Goal: Information Seeking & Learning: Learn about a topic

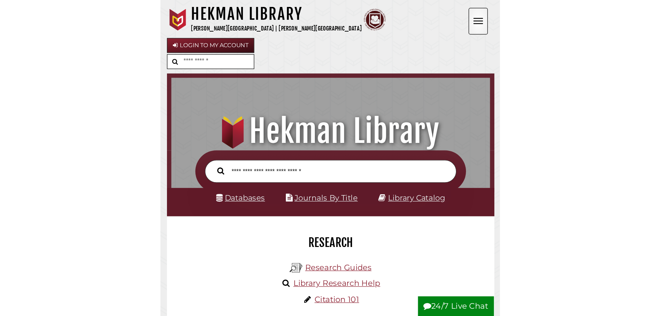
scroll to position [3, 3]
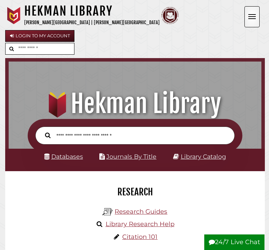
click at [250, 15] on span "Open the menu" at bounding box center [252, 14] width 8 height 1
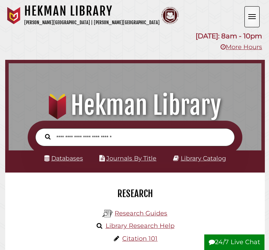
click at [250, 15] on span "Open the menu" at bounding box center [252, 14] width 8 height 1
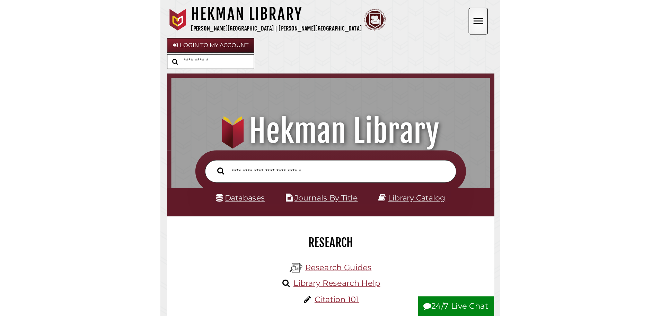
scroll to position [225, 395]
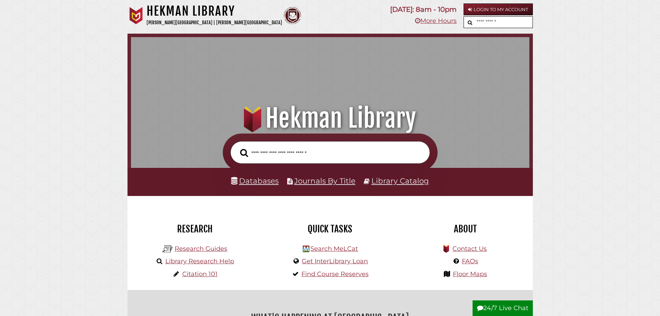
scroll to position [225, 395]
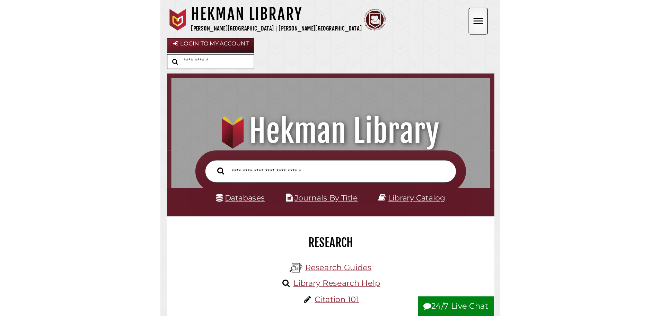
scroll to position [3, 3]
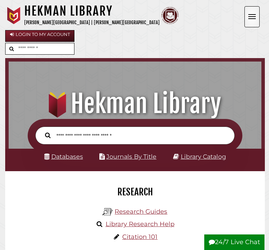
click at [251, 19] on span "Open the menu" at bounding box center [252, 18] width 8 height 1
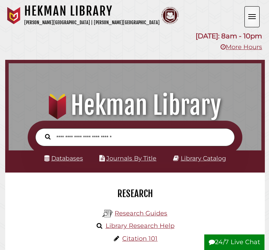
click at [251, 19] on span "Open the menu" at bounding box center [252, 18] width 8 height 1
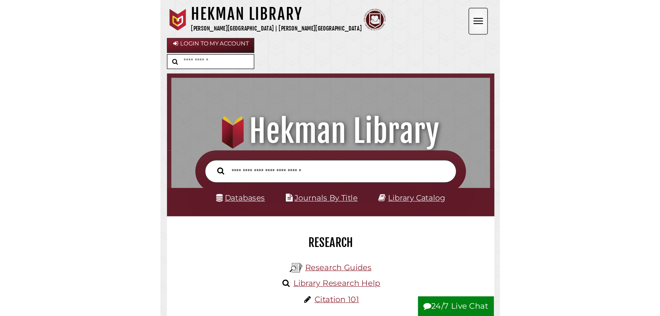
scroll to position [225, 395]
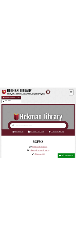
scroll to position [3, 3]
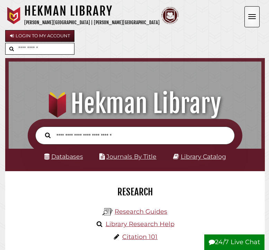
click at [247, 14] on button "Open the menu" at bounding box center [252, 16] width 15 height 21
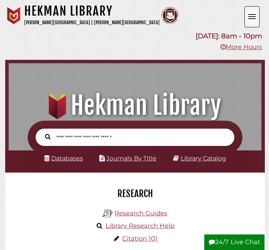
click at [247, 14] on button "Open the menu" at bounding box center [252, 16] width 15 height 21
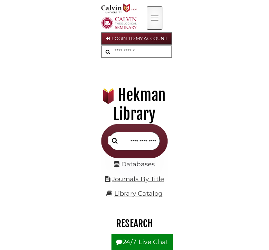
scroll to position [0, 0]
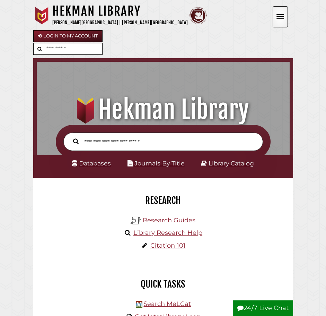
click at [278, 19] on button "Open the menu" at bounding box center [280, 16] width 15 height 21
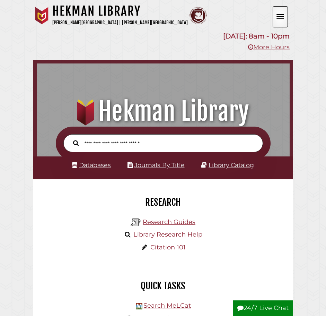
click at [278, 19] on button "Open the menu" at bounding box center [280, 16] width 15 height 21
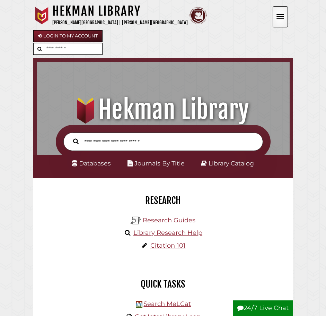
click at [278, 19] on button "Open the menu" at bounding box center [280, 16] width 15 height 21
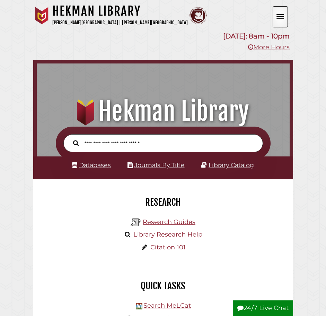
click at [278, 19] on button "Open the menu" at bounding box center [280, 16] width 15 height 21
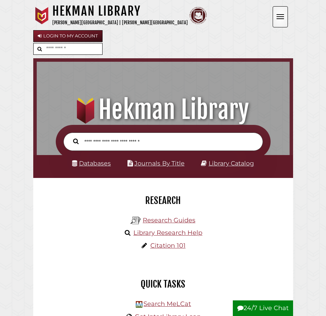
click at [89, 50] on input "text" at bounding box center [73, 48] width 57 height 11
click at [154, 43] on form at bounding box center [163, 49] width 260 height 12
click at [280, 19] on button "Open the menu" at bounding box center [280, 16] width 15 height 21
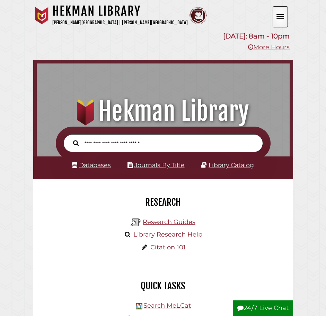
click at [280, 19] on button "Open the menu" at bounding box center [280, 16] width 15 height 21
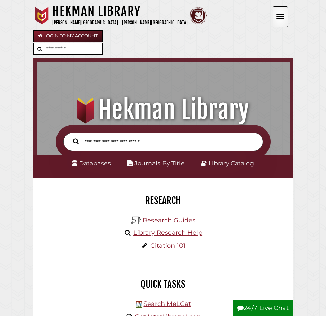
click at [280, 19] on button "Open the menu" at bounding box center [280, 16] width 15 height 21
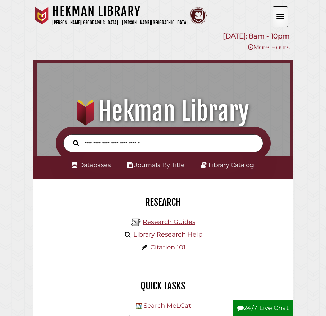
click at [280, 19] on button "Open the menu" at bounding box center [280, 16] width 15 height 21
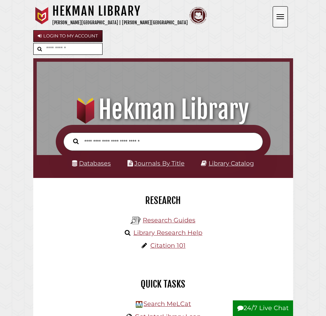
click at [280, 19] on button "Open the menu" at bounding box center [280, 16] width 15 height 21
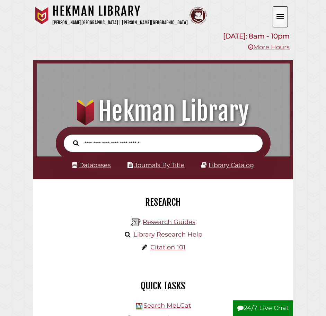
click at [280, 19] on button "Open the menu" at bounding box center [280, 16] width 15 height 21
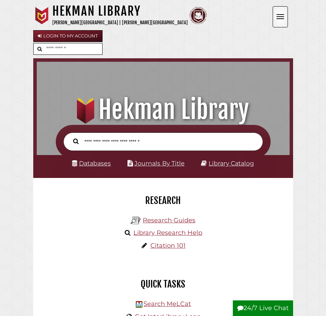
click at [280, 19] on button "Open the menu" at bounding box center [280, 16] width 15 height 21
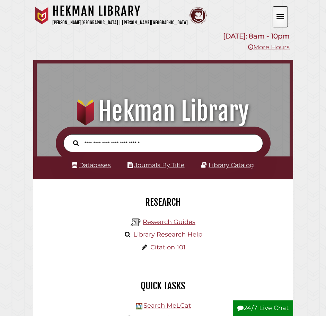
click at [280, 19] on button "Open the menu" at bounding box center [280, 16] width 15 height 21
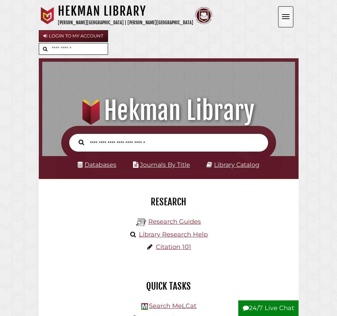
click at [286, 16] on button "Open the menu" at bounding box center [285, 16] width 15 height 21
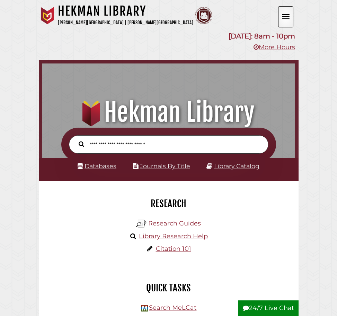
click at [284, 17] on span "Open the menu" at bounding box center [286, 16] width 8 height 1
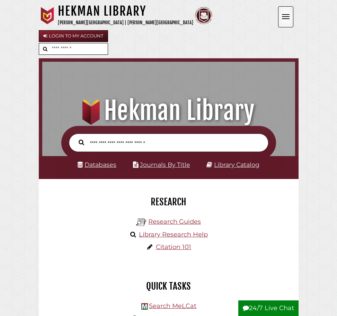
click at [284, 17] on span "Open the menu" at bounding box center [286, 16] width 8 height 1
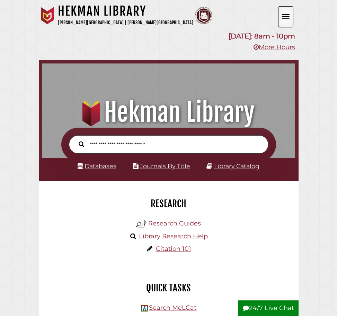
click at [284, 17] on span "Open the menu" at bounding box center [286, 16] width 8 height 1
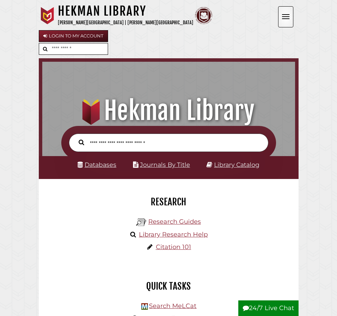
scroll to position [231, 249]
click at [286, 17] on button "Open the menu" at bounding box center [285, 16] width 15 height 21
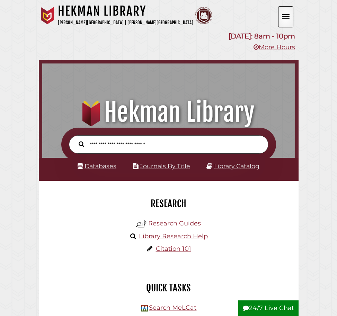
click at [286, 17] on button "Open the menu" at bounding box center [285, 16] width 15 height 21
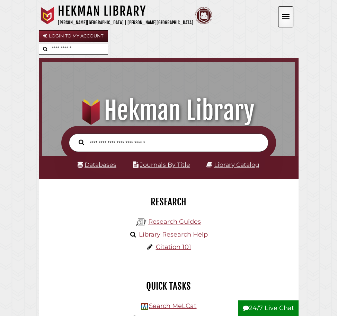
scroll to position [231, 249]
click at [291, 20] on button "Open the menu" at bounding box center [285, 16] width 15 height 21
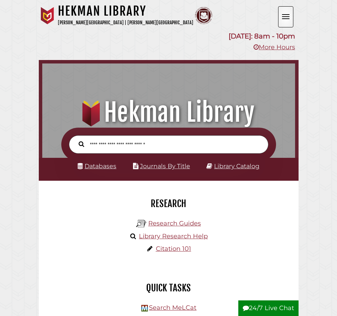
click at [291, 20] on button "Open the menu" at bounding box center [285, 16] width 15 height 21
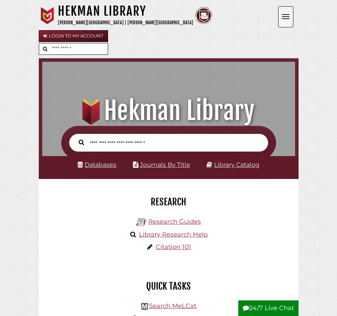
click at [291, 20] on button "Open the menu" at bounding box center [285, 16] width 15 height 21
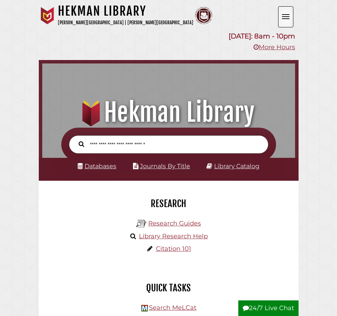
click at [291, 20] on button "Open the menu" at bounding box center [285, 16] width 15 height 21
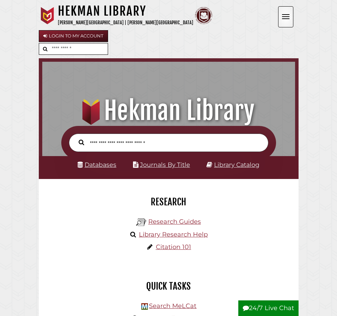
click at [291, 20] on button "Open the menu" at bounding box center [285, 16] width 15 height 21
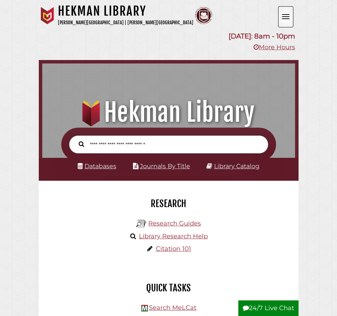
click at [291, 21] on button "Open the menu" at bounding box center [285, 16] width 15 height 21
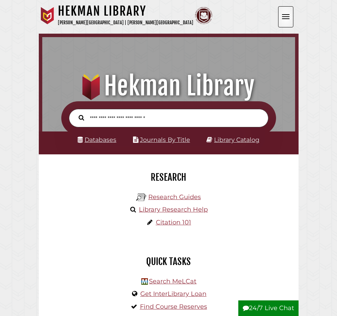
click at [293, 23] on button "Open the menu" at bounding box center [285, 16] width 15 height 21
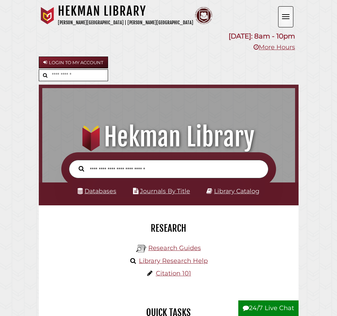
click at [293, 23] on button "Open the menu" at bounding box center [285, 16] width 15 height 21
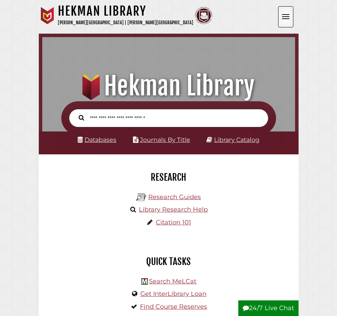
click at [290, 23] on button "Open the menu" at bounding box center [285, 16] width 15 height 21
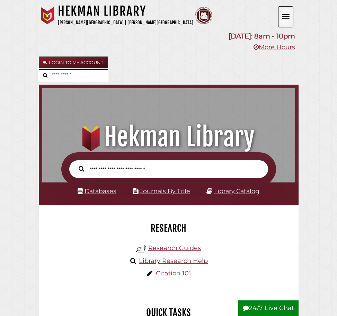
click at [290, 23] on button "Open the menu" at bounding box center [285, 16] width 15 height 21
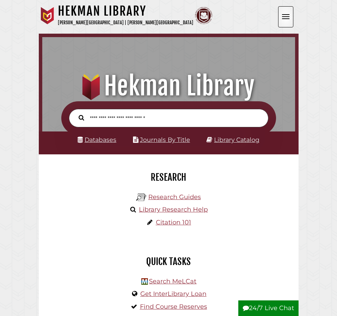
click at [290, 23] on button "Open the menu" at bounding box center [285, 16] width 15 height 21
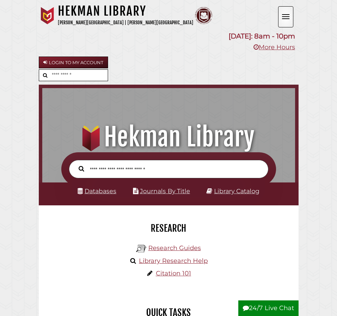
click at [290, 23] on button "Open the menu" at bounding box center [285, 16] width 15 height 21
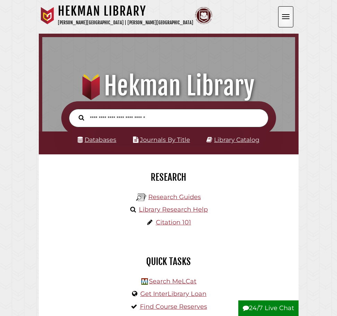
click at [290, 23] on button "Open the menu" at bounding box center [285, 16] width 15 height 21
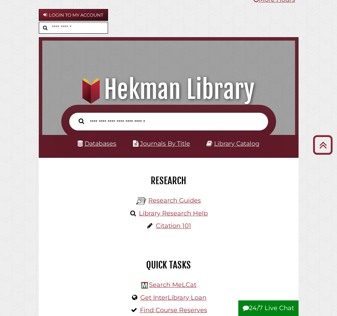
scroll to position [0, 0]
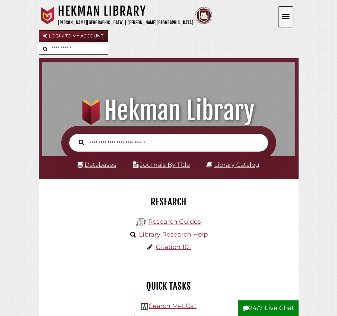
scroll to position [231, 249]
click at [290, 16] on button "Open the menu" at bounding box center [285, 16] width 15 height 21
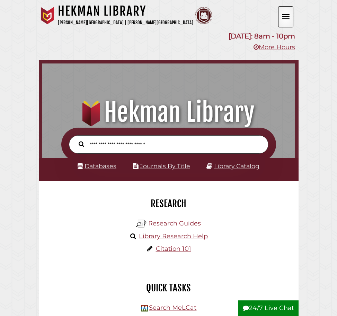
click at [290, 16] on button "Open the menu" at bounding box center [285, 16] width 15 height 21
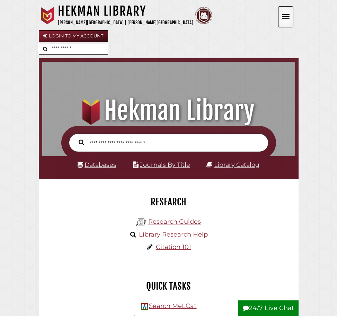
click at [290, 16] on button "Open the menu" at bounding box center [285, 16] width 15 height 21
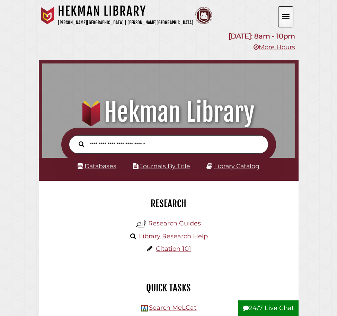
click at [290, 16] on button "Open the menu" at bounding box center [285, 16] width 15 height 21
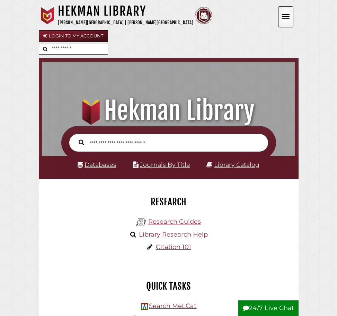
click at [290, 18] on button "Open the menu" at bounding box center [285, 16] width 15 height 21
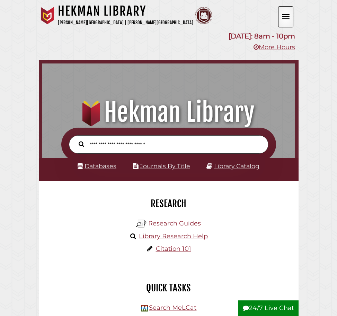
click at [290, 18] on button "Open the menu" at bounding box center [285, 16] width 15 height 21
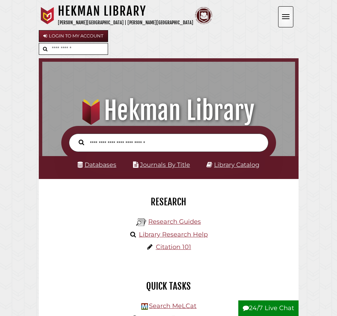
drag, startPoint x: 150, startPoint y: 20, endPoint x: 210, endPoint y: 9, distance: 61.0
drag, startPoint x: 210, startPoint y: 9, endPoint x: 81, endPoint y: 49, distance: 135.3
click at [285, 18] on span "Open the menu" at bounding box center [286, 18] width 8 height 1
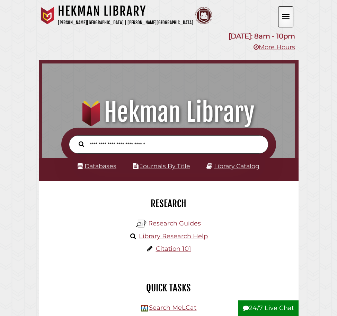
click at [285, 18] on span "Open the menu" at bounding box center [286, 18] width 8 height 1
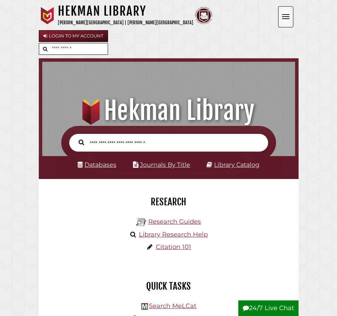
click at [285, 18] on span "Open the menu" at bounding box center [286, 18] width 8 height 1
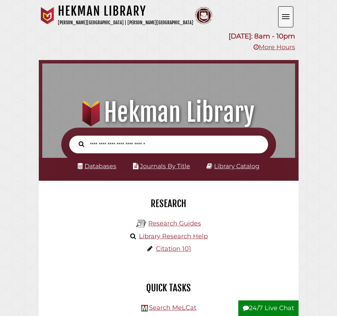
click at [285, 18] on span "Open the menu" at bounding box center [286, 18] width 8 height 1
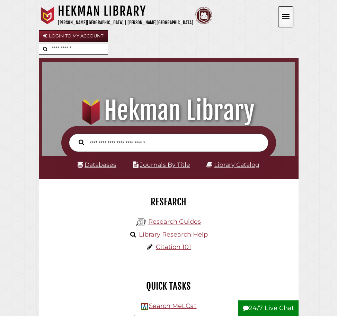
scroll to position [231, 249]
click at [281, 16] on button "Open the menu" at bounding box center [285, 16] width 15 height 21
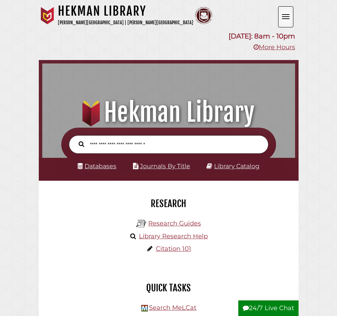
click at [281, 16] on button "Open the menu" at bounding box center [285, 16] width 15 height 21
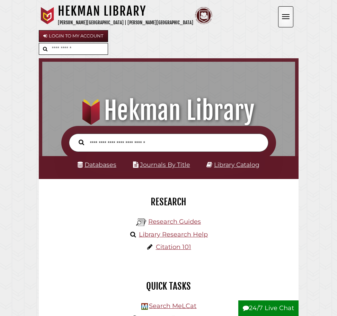
click at [281, 16] on button "Open the menu" at bounding box center [285, 16] width 15 height 21
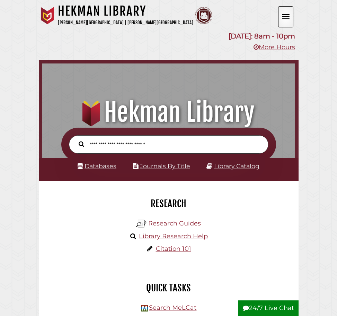
click at [281, 16] on button "Open the menu" at bounding box center [285, 16] width 15 height 21
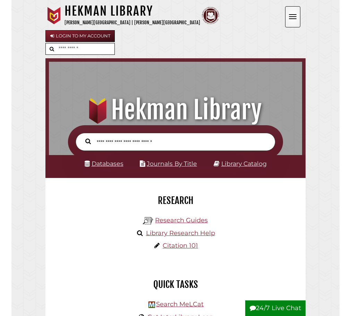
scroll to position [231, 249]
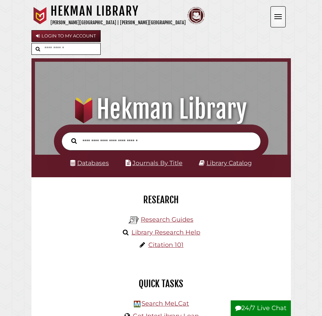
click at [277, 14] on span "Open the menu" at bounding box center [279, 14] width 8 height 1
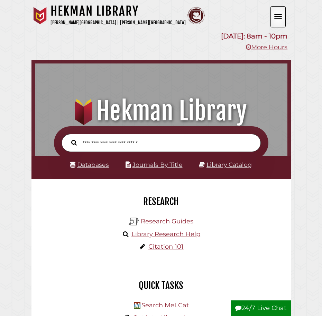
click at [277, 14] on span "Open the menu" at bounding box center [279, 14] width 8 height 1
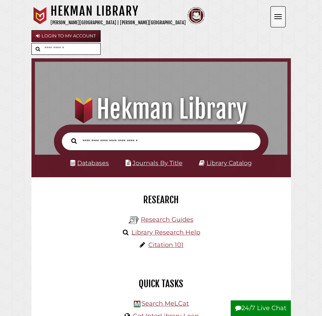
drag, startPoint x: 281, startPoint y: 18, endPoint x: 291, endPoint y: 23, distance: 10.5
click at [282, 18] on button "Open the menu" at bounding box center [278, 16] width 15 height 21
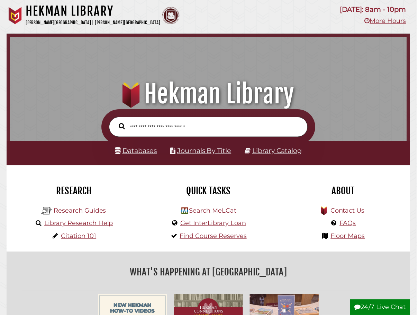
scroll to position [0, 0]
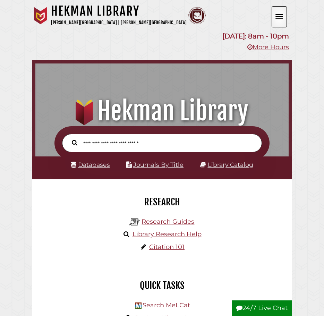
click at [278, 18] on button "Open the menu" at bounding box center [278, 16] width 15 height 21
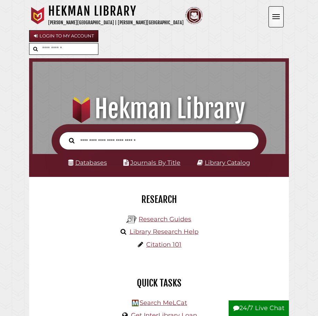
click at [275, 18] on button "Open the menu" at bounding box center [275, 16] width 15 height 21
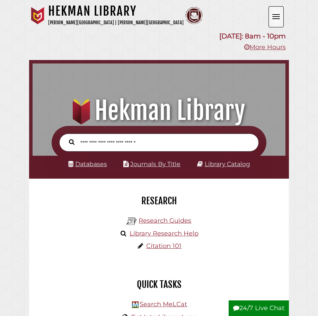
click at [275, 18] on button "Open the menu" at bounding box center [275, 16] width 15 height 21
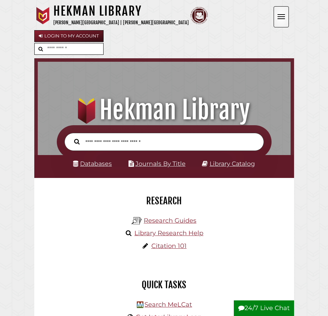
click at [280, 22] on button "Open the menu" at bounding box center [281, 16] width 15 height 21
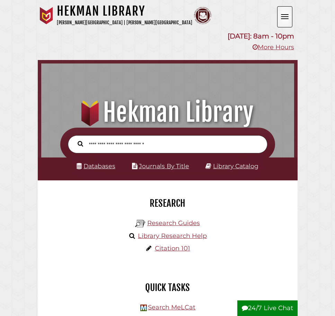
click at [280, 18] on button "Open the menu" at bounding box center [284, 16] width 15 height 21
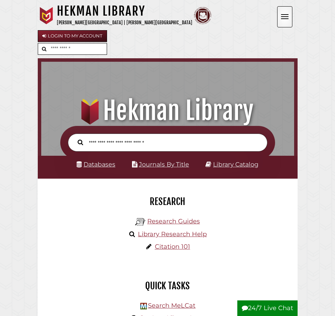
click at [281, 18] on button "Open the menu" at bounding box center [284, 16] width 15 height 21
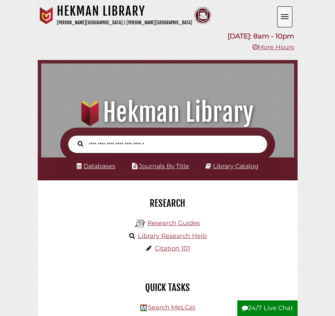
click at [281, 18] on button "Open the menu" at bounding box center [284, 16] width 15 height 21
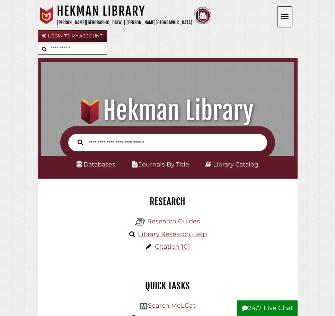
click at [281, 18] on button "Open the menu" at bounding box center [284, 16] width 15 height 21
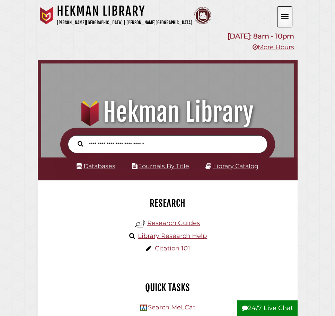
click at [281, 18] on button "Open the menu" at bounding box center [284, 16] width 15 height 21
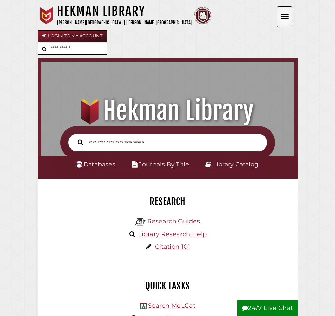
click at [281, 18] on button "Open the menu" at bounding box center [284, 16] width 15 height 21
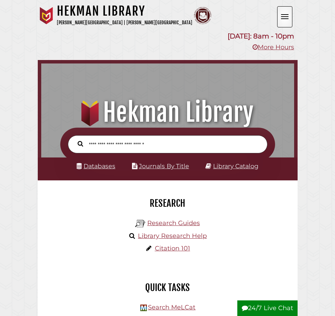
click at [281, 18] on button "Open the menu" at bounding box center [284, 16] width 15 height 21
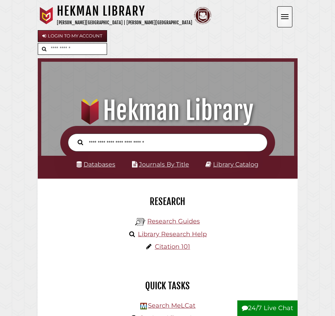
click at [281, 18] on button "Open the menu" at bounding box center [284, 16] width 15 height 21
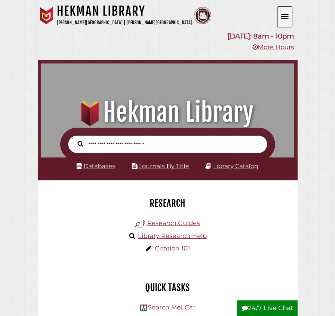
click at [281, 18] on button "Open the menu" at bounding box center [284, 16] width 15 height 21
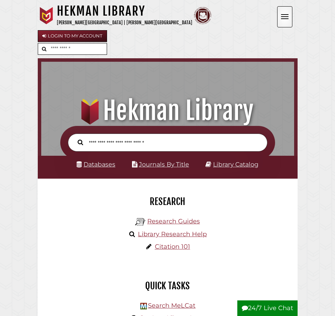
click at [281, 18] on button "Open the menu" at bounding box center [284, 16] width 15 height 21
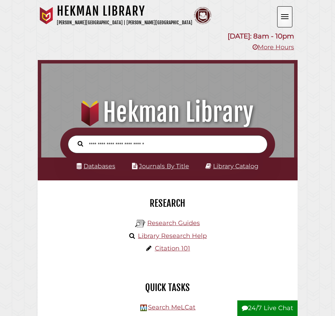
click at [281, 18] on button "Open the menu" at bounding box center [284, 16] width 15 height 21
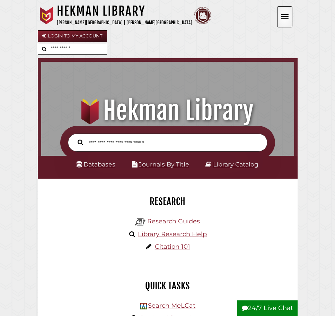
click at [281, 18] on button "Open the menu" at bounding box center [284, 16] width 15 height 21
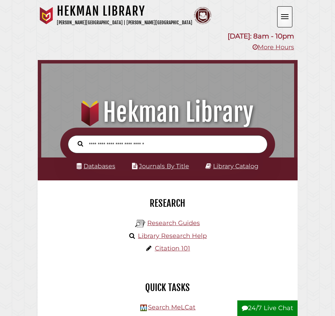
click at [281, 18] on button "Open the menu" at bounding box center [284, 16] width 15 height 21
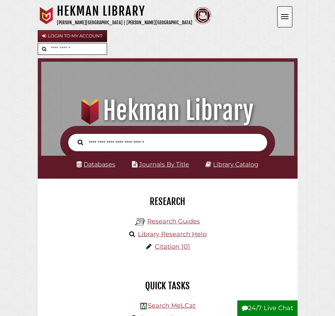
click at [281, 18] on button "Open the menu" at bounding box center [284, 16] width 15 height 21
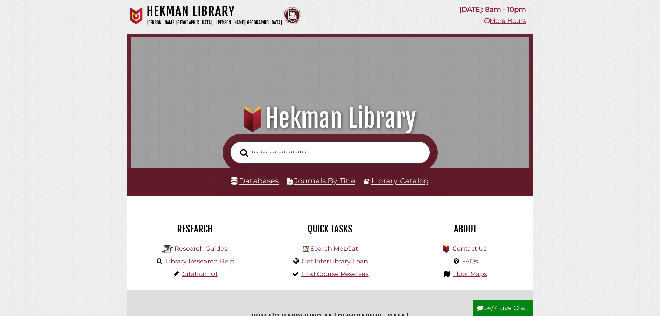
scroll to position [225, 395]
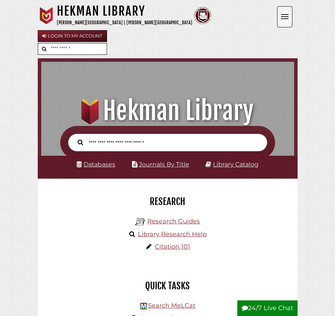
drag, startPoint x: 170, startPoint y: 36, endPoint x: 86, endPoint y: 51, distance: 85.1
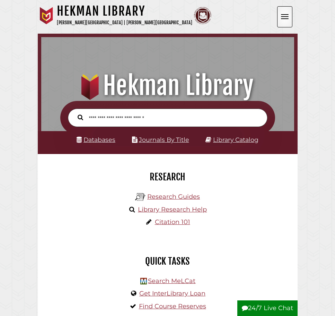
click at [290, 24] on button "Open the menu" at bounding box center [284, 16] width 15 height 21
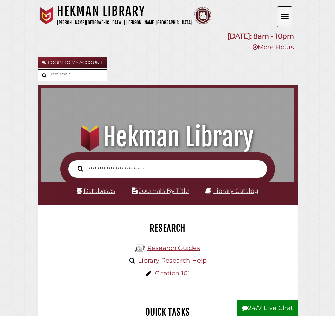
click at [286, 23] on button "Open the menu" at bounding box center [284, 16] width 15 height 21
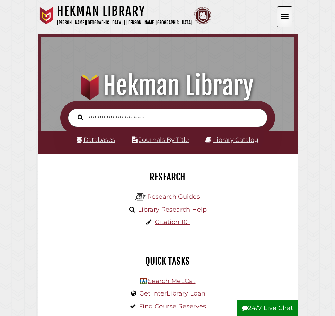
click at [284, 22] on button "Open the menu" at bounding box center [284, 16] width 15 height 21
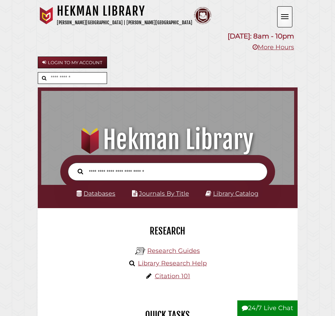
click at [288, 19] on button "Open the menu" at bounding box center [284, 16] width 15 height 21
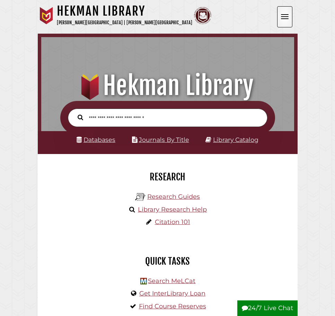
click at [288, 19] on button "Open the menu" at bounding box center [284, 16] width 15 height 21
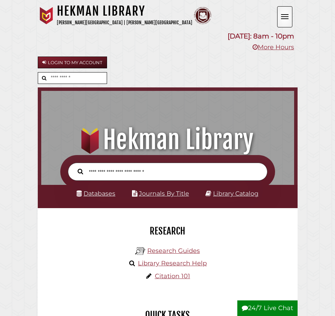
click at [286, 19] on button "Open the menu" at bounding box center [284, 16] width 15 height 21
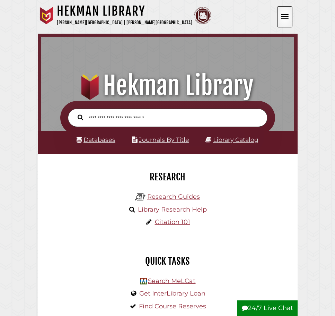
click at [286, 19] on button "Open the menu" at bounding box center [284, 16] width 15 height 21
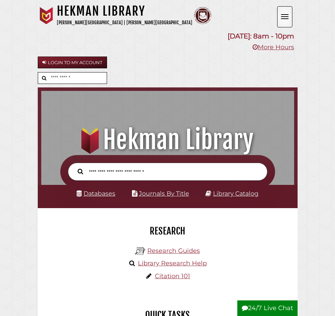
drag, startPoint x: 275, startPoint y: 40, endPoint x: 315, endPoint y: 23, distance: 43.6
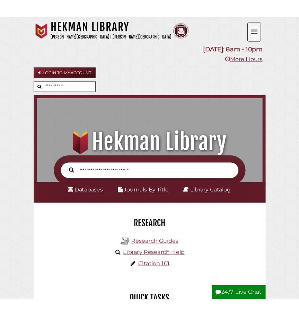
scroll to position [3, 3]
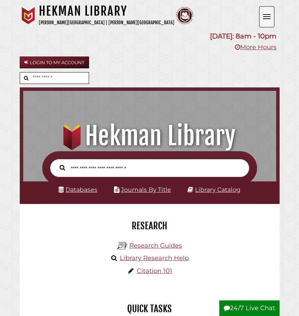
click at [268, 18] on button "Open the menu" at bounding box center [266, 16] width 15 height 21
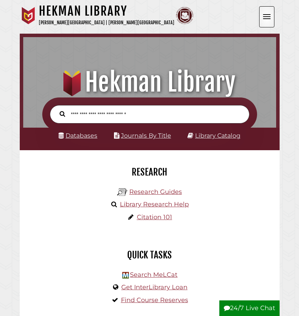
click at [268, 18] on button "Open the menu" at bounding box center [266, 16] width 15 height 21
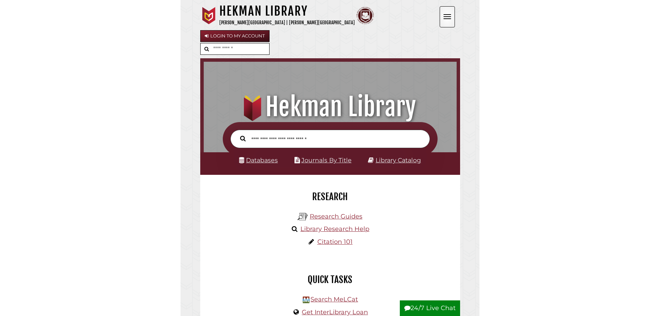
scroll to position [231, 249]
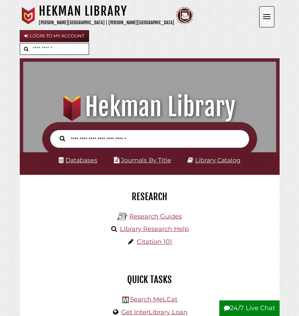
click at [270, 15] on button "Open the menu" at bounding box center [266, 16] width 15 height 21
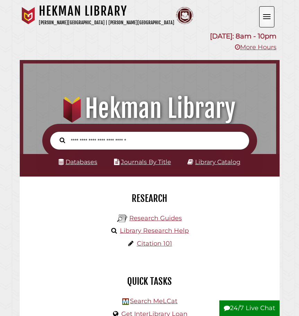
click at [273, 16] on button "Open the menu" at bounding box center [266, 16] width 15 height 21
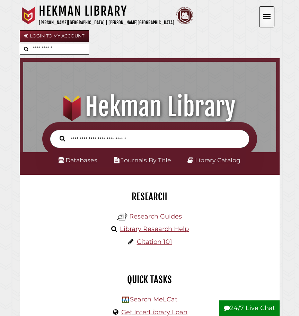
click at [268, 17] on span "Open the menu" at bounding box center [267, 16] width 8 height 1
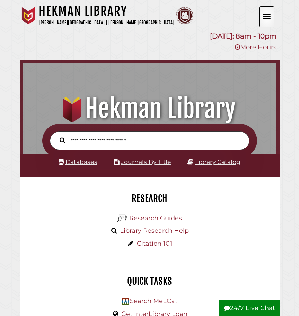
click at [267, 16] on button "Open the menu" at bounding box center [266, 16] width 15 height 21
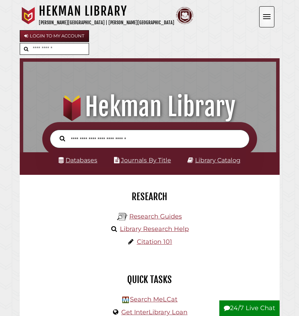
click at [267, 16] on button "Open the menu" at bounding box center [266, 16] width 15 height 21
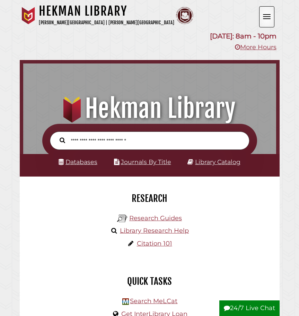
drag, startPoint x: 300, startPoint y: 63, endPoint x: 290, endPoint y: 35, distance: 29.8
click at [268, 11] on button "Open the menu" at bounding box center [266, 16] width 15 height 21
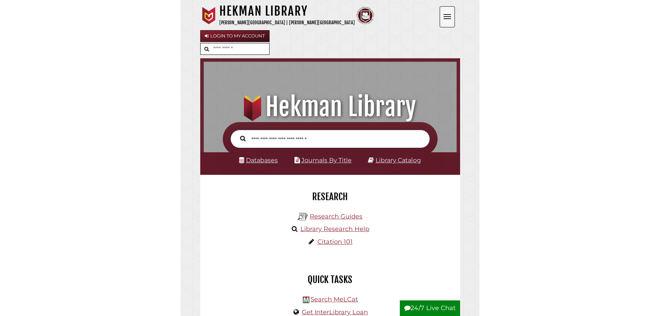
scroll to position [225, 395]
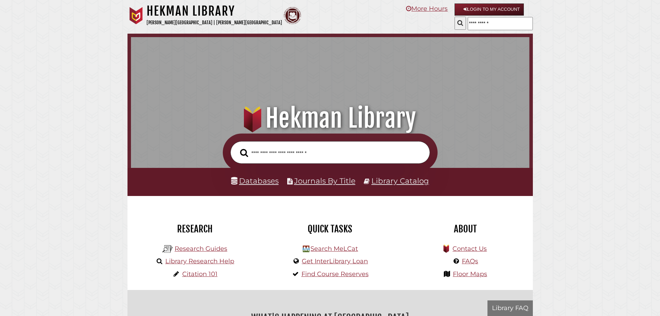
scroll to position [225, 395]
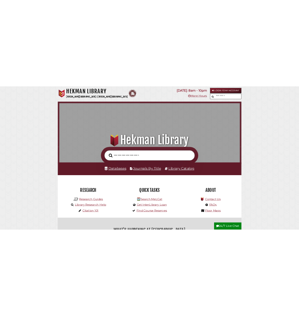
scroll to position [225, 395]
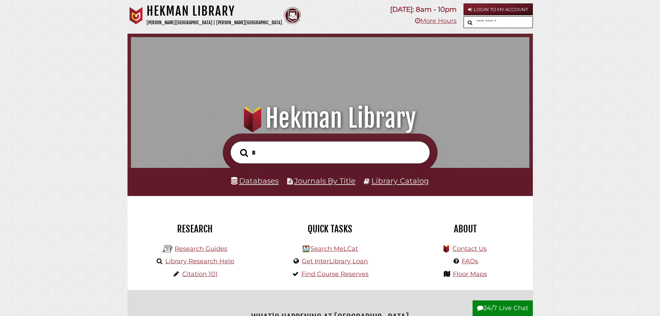
type input "*"
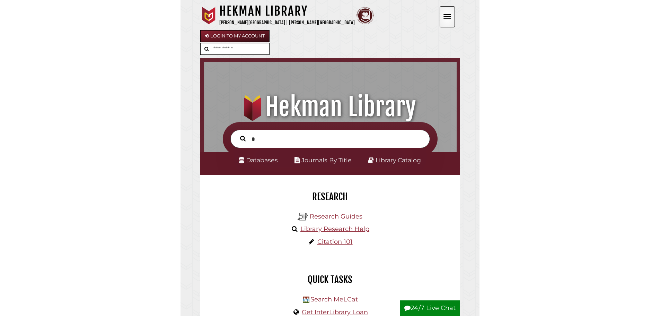
scroll to position [3, 3]
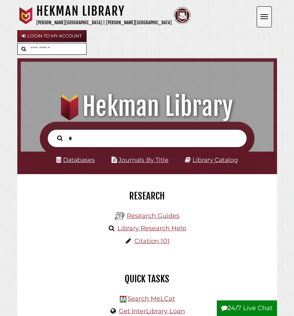
click at [263, 16] on span "Open the menu" at bounding box center [264, 16] width 8 height 1
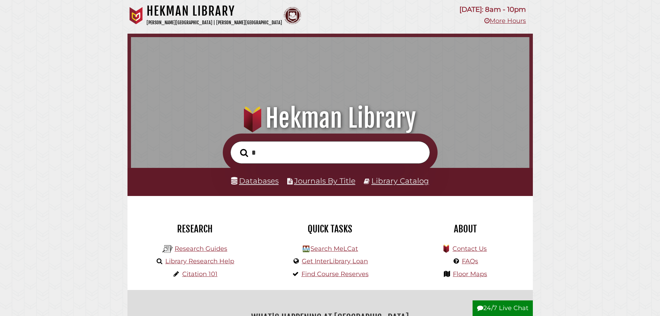
scroll to position [225, 395]
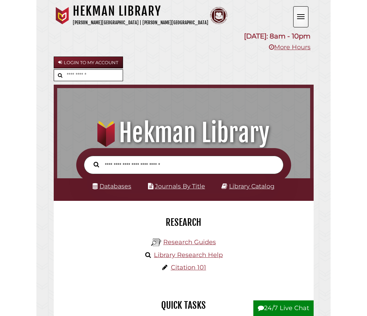
scroll to position [3, 3]
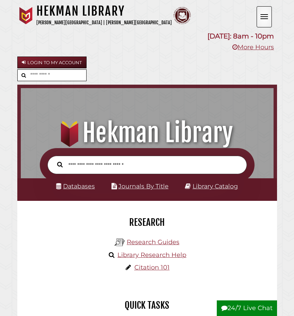
click at [264, 16] on button "Open the menu" at bounding box center [264, 16] width 15 height 21
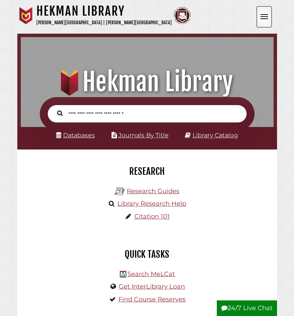
click at [264, 16] on button "Open the menu" at bounding box center [264, 16] width 15 height 21
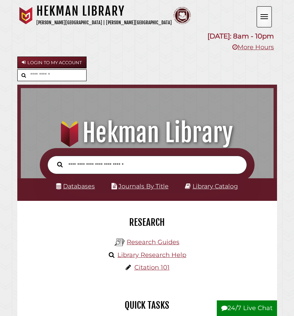
click at [264, 16] on button "Open the menu" at bounding box center [264, 16] width 15 height 21
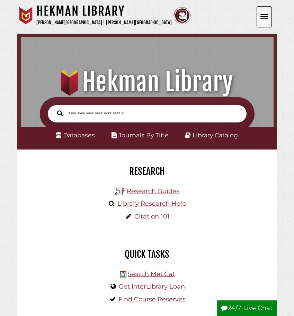
click at [263, 19] on span "Open the menu" at bounding box center [264, 18] width 8 height 1
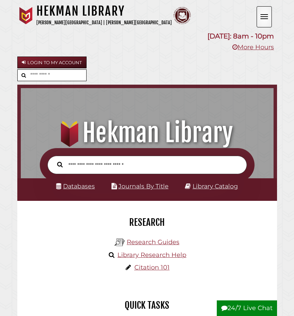
click at [263, 19] on span "Open the menu" at bounding box center [264, 18] width 8 height 1
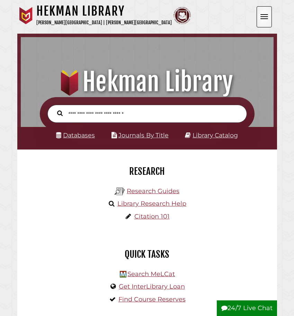
click at [263, 19] on span "Open the menu" at bounding box center [264, 18] width 8 height 1
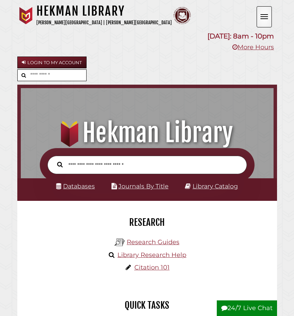
click at [263, 19] on span "Open the menu" at bounding box center [264, 18] width 8 height 1
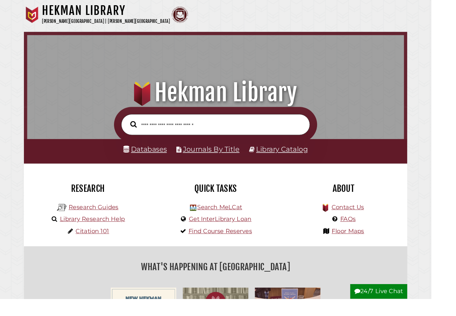
scroll to position [0, 0]
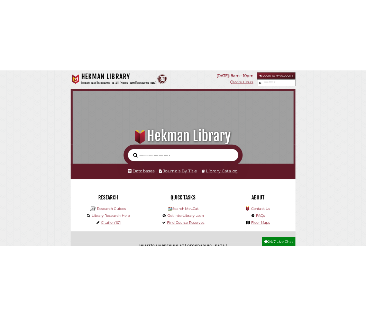
scroll to position [225, 395]
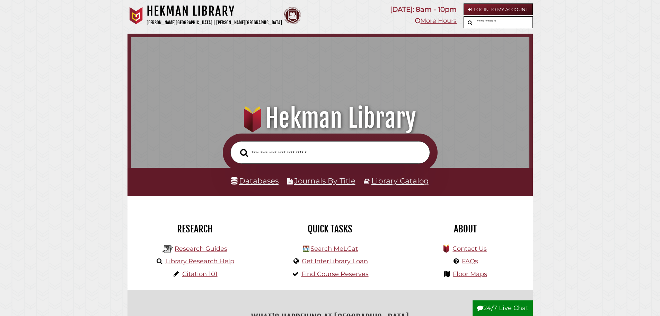
drag, startPoint x: 563, startPoint y: 60, endPoint x: 471, endPoint y: 231, distance: 193.9
click at [471, 231] on h2 "About" at bounding box center [465, 229] width 125 height 12
click at [471, 230] on h2 "About" at bounding box center [465, 229] width 125 height 12
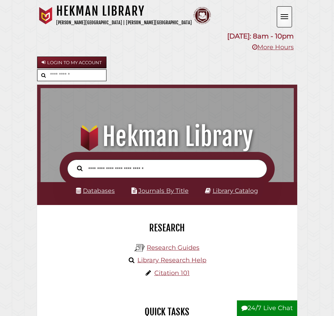
scroll to position [0, 0]
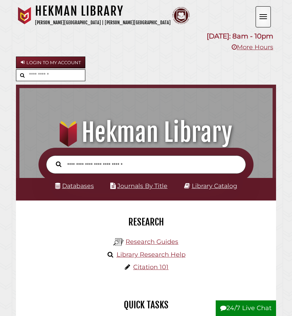
drag, startPoint x: 108, startPoint y: 53, endPoint x: 151, endPoint y: 222, distance: 175.2
click at [151, 223] on h2 "Research" at bounding box center [145, 222] width 249 height 12
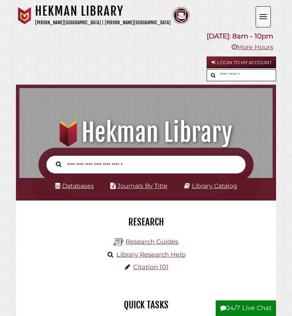
click at [261, 14] on button "Open the menu" at bounding box center [262, 16] width 15 height 21
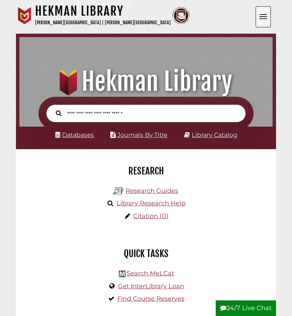
click at [261, 14] on button "Open the menu" at bounding box center [262, 16] width 15 height 21
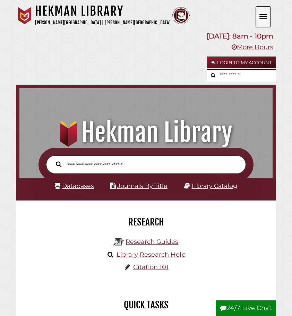
scroll to position [225, 395]
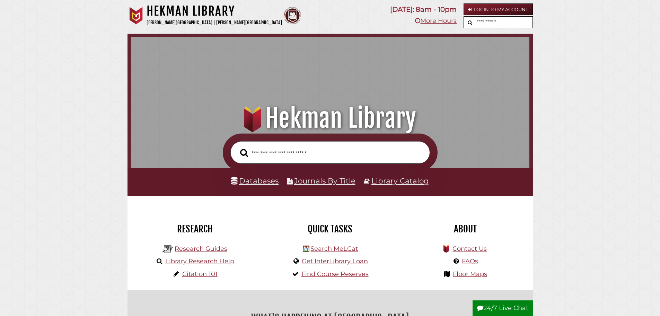
drag, startPoint x: 570, startPoint y: 51, endPoint x: 349, endPoint y: 7, distance: 225.3
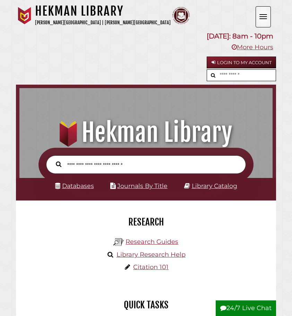
scroll to position [3, 3]
click at [265, 14] on span "Open the menu" at bounding box center [263, 14] width 8 height 1
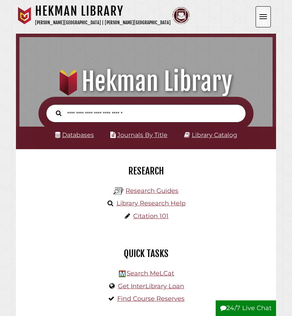
click at [265, 14] on span "Open the menu" at bounding box center [263, 14] width 8 height 1
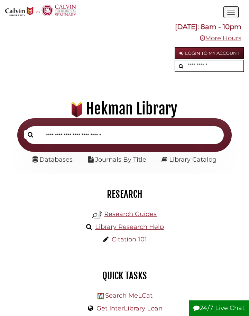
scroll to position [67, 229]
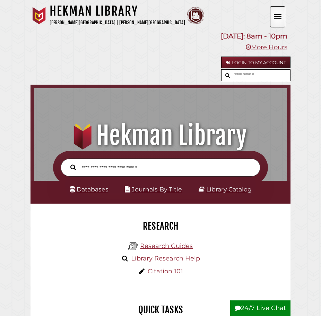
click at [278, 21] on button "Open the menu" at bounding box center [277, 16] width 15 height 21
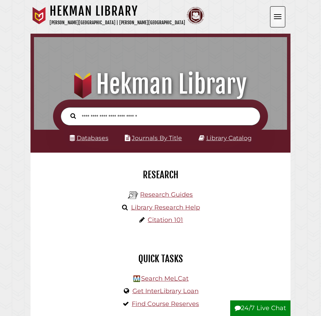
click at [278, 21] on button "Open the menu" at bounding box center [277, 16] width 15 height 21
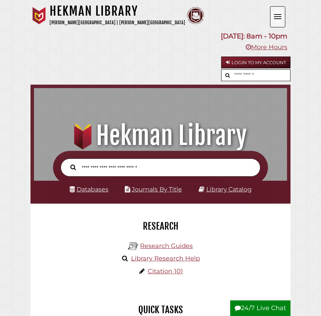
click at [278, 21] on button "Open the menu" at bounding box center [277, 16] width 15 height 21
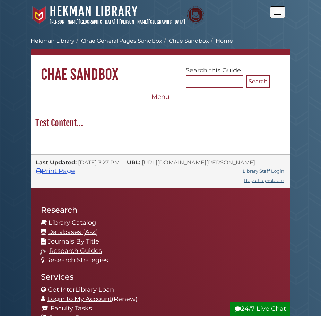
click at [280, 13] on button "Open the menu" at bounding box center [277, 12] width 15 height 12
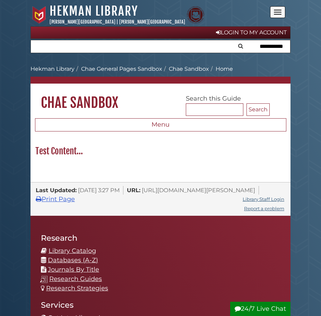
click at [280, 13] on button "Open the menu" at bounding box center [277, 12] width 15 height 12
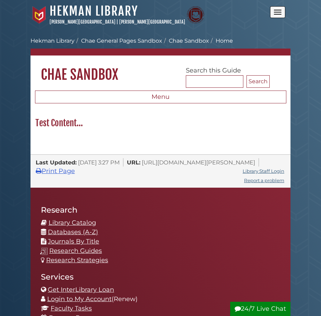
click at [280, 13] on button "Open the menu" at bounding box center [277, 12] width 15 height 12
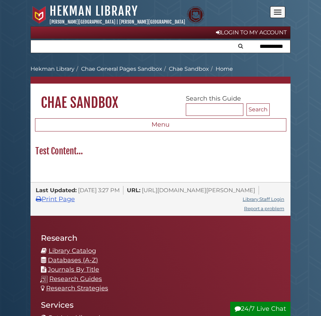
click at [280, 13] on button "Open the menu" at bounding box center [277, 12] width 15 height 12
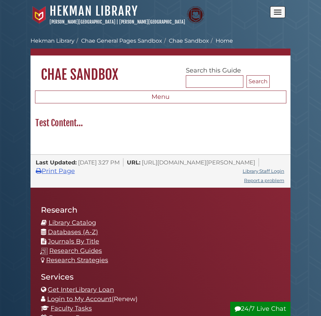
click at [279, 11] on button "Open the menu" at bounding box center [277, 12] width 15 height 12
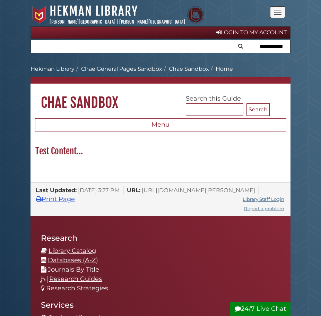
click at [279, 11] on button "Open the menu" at bounding box center [277, 12] width 15 height 12
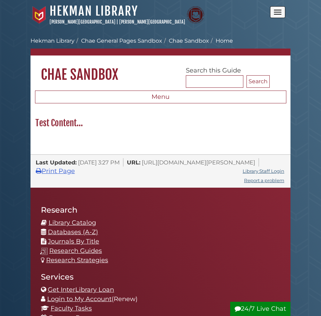
click at [279, 14] on button "Open the menu" at bounding box center [277, 12] width 15 height 12
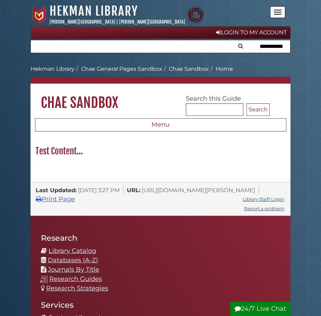
click at [279, 10] on span "Open the menu" at bounding box center [278, 10] width 8 height 1
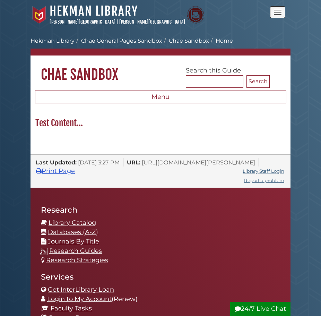
click at [279, 10] on span "Open the menu" at bounding box center [278, 10] width 8 height 1
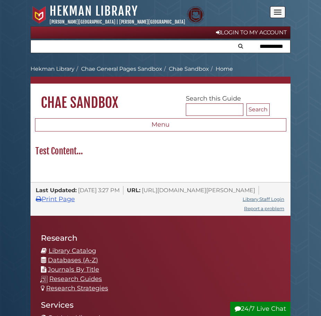
click at [279, 10] on span "Open the menu" at bounding box center [278, 10] width 8 height 1
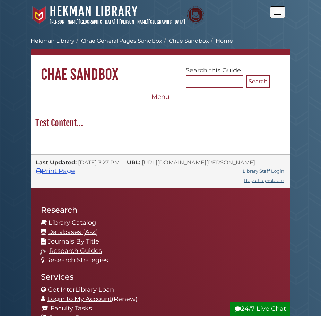
click at [279, 10] on span "Open the menu" at bounding box center [278, 10] width 8 height 1
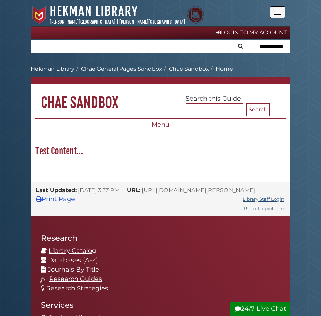
click at [279, 10] on span "Open the menu" at bounding box center [278, 10] width 8 height 1
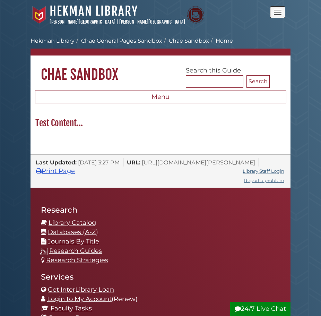
click at [279, 10] on span "Open the menu" at bounding box center [278, 10] width 8 height 1
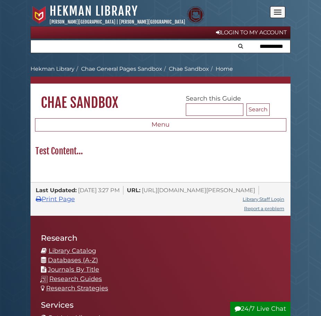
click at [279, 10] on span "Open the menu" at bounding box center [278, 10] width 8 height 1
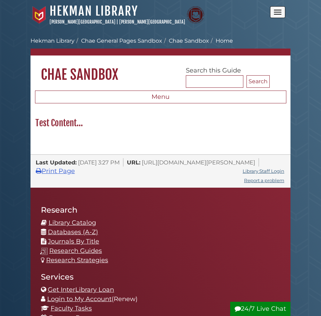
click at [279, 10] on span "Open the menu" at bounding box center [278, 10] width 8 height 1
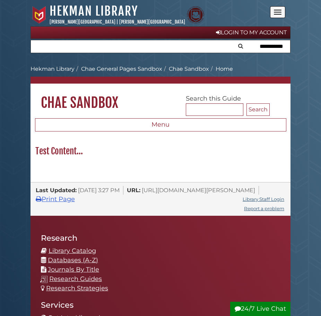
click at [279, 10] on span "Open the menu" at bounding box center [278, 10] width 8 height 1
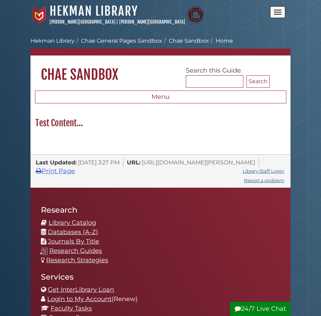
click at [279, 10] on span "Open the menu" at bounding box center [278, 10] width 8 height 1
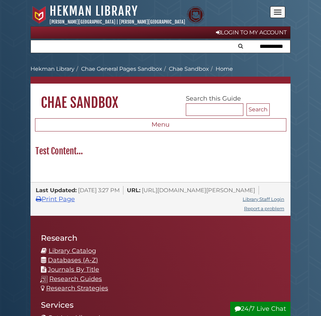
click at [277, 16] on button "Open the menu" at bounding box center [277, 12] width 15 height 12
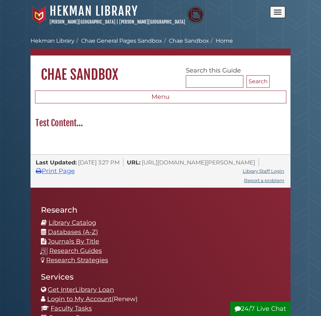
click at [277, 16] on button "Open the menu" at bounding box center [277, 12] width 15 height 12
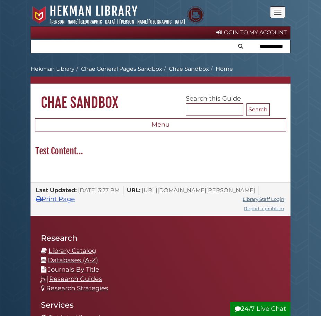
click at [278, 8] on button "Open the menu" at bounding box center [277, 12] width 15 height 12
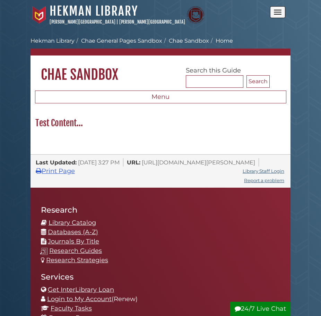
click at [277, 8] on button "Open the menu" at bounding box center [277, 12] width 15 height 12
click at [278, 11] on button "Open the menu" at bounding box center [277, 12] width 15 height 12
click at [271, 12] on button "Open the menu" at bounding box center [277, 12] width 15 height 12
click at [275, 8] on button "Open the menu" at bounding box center [277, 12] width 15 height 12
click at [272, 9] on button "Open the menu" at bounding box center [277, 12] width 15 height 12
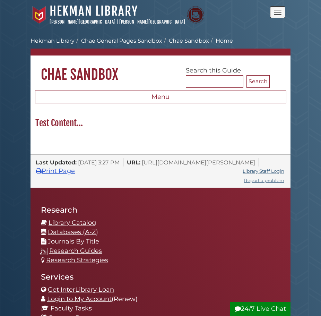
click at [275, 12] on span "Open the menu" at bounding box center [278, 12] width 8 height 1
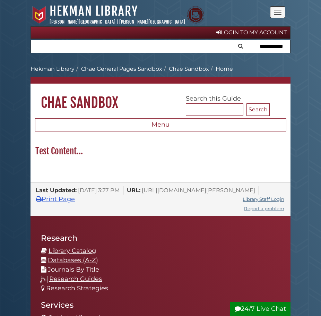
click at [275, 12] on span "Open the menu" at bounding box center [278, 12] width 8 height 1
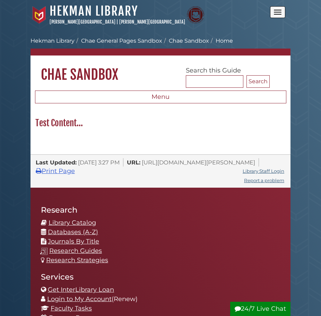
click at [275, 12] on span "Open the menu" at bounding box center [278, 12] width 8 height 1
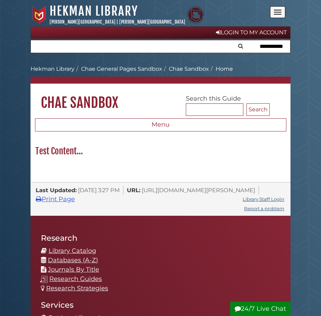
drag, startPoint x: 145, startPoint y: 46, endPoint x: 86, endPoint y: 48, distance: 59.6
click at [86, 48] on input "text" at bounding box center [160, 46] width 259 height 12
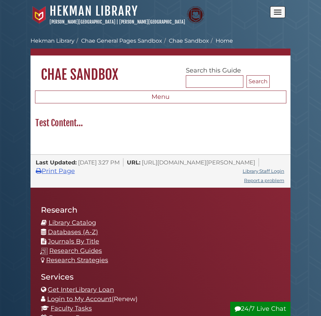
click at [276, 16] on button "Open the menu" at bounding box center [277, 12] width 15 height 12
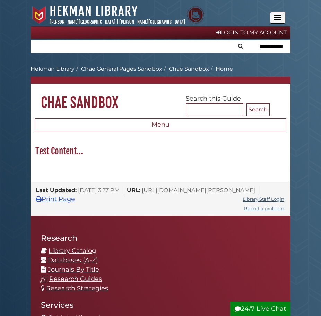
drag, startPoint x: 192, startPoint y: 24, endPoint x: 142, endPoint y: 63, distance: 63.3
click at [142, 63] on div "[PERSON_NAME] University Hekman Library Chae General Pages Sandbox Chae Sandbox…" at bounding box center [160, 90] width 260 height 54
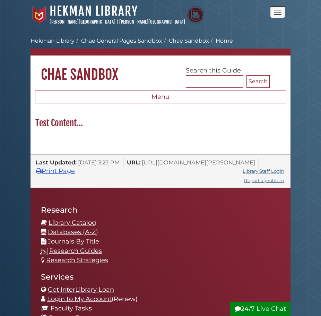
click at [280, 15] on button "Open the menu" at bounding box center [277, 12] width 15 height 12
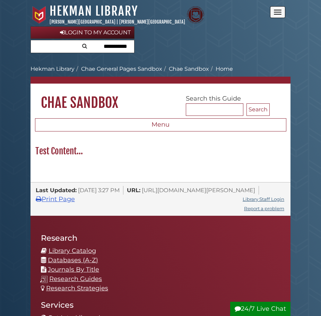
click at [240, 36] on div "Login to My Account" at bounding box center [160, 40] width 260 height 28
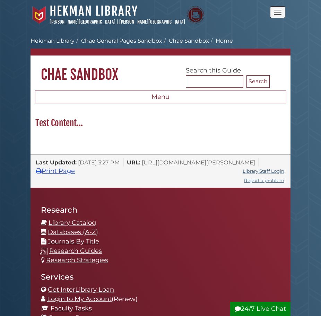
click at [282, 12] on button "Open the menu" at bounding box center [277, 12] width 15 height 12
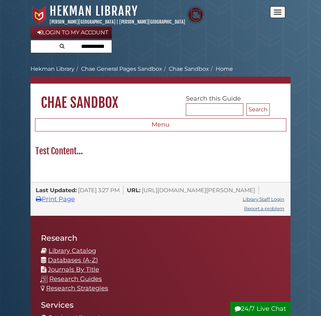
click at [99, 44] on input "text" at bounding box center [71, 46] width 81 height 12
click at [99, 47] on input "text" at bounding box center [71, 46] width 81 height 12
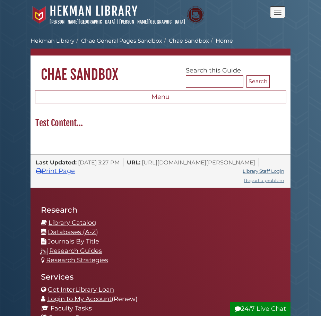
click at [276, 13] on button "Open the menu" at bounding box center [277, 12] width 15 height 12
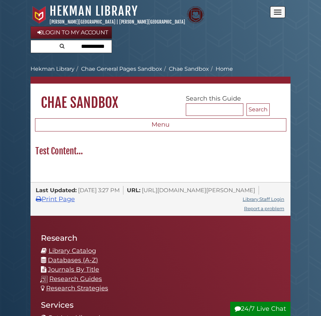
click at [276, 13] on button "Open the menu" at bounding box center [277, 12] width 15 height 12
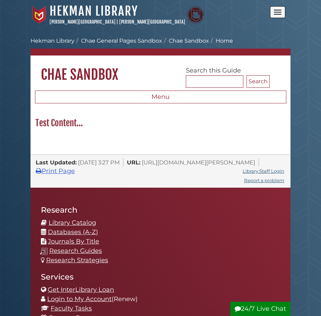
click at [276, 13] on button "Open the menu" at bounding box center [277, 12] width 15 height 12
click at [273, 10] on button "Open the menu" at bounding box center [277, 12] width 15 height 12
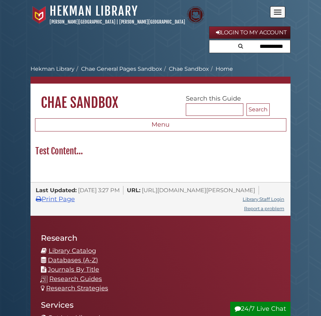
click at [277, 10] on button "Open the menu" at bounding box center [277, 12] width 15 height 12
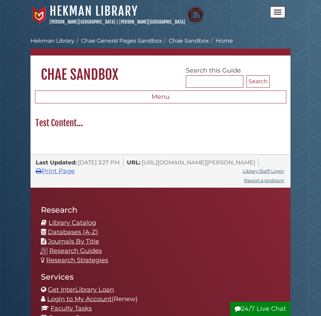
click at [277, 10] on button "Open the menu" at bounding box center [277, 12] width 15 height 12
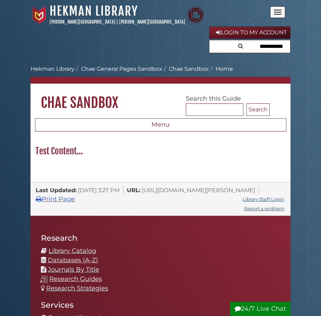
click at [277, 10] on button "Open the menu" at bounding box center [277, 12] width 15 height 12
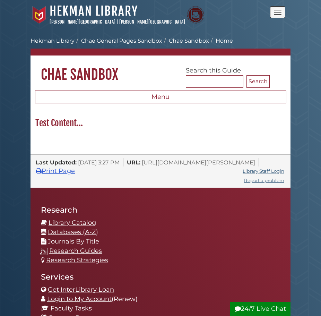
click at [283, 13] on button "Open the menu" at bounding box center [277, 12] width 15 height 12
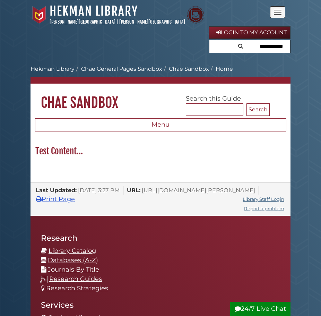
click at [280, 14] on span "Open the menu" at bounding box center [278, 14] width 8 height 1
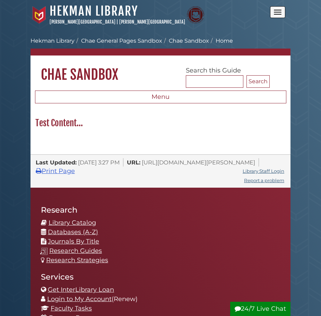
click at [280, 14] on span "Open the menu" at bounding box center [278, 14] width 8 height 1
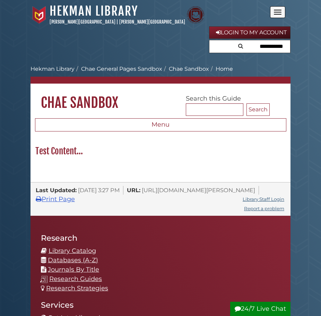
click at [279, 13] on button "Open the menu" at bounding box center [277, 12] width 15 height 12
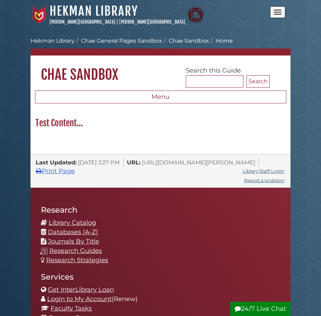
click at [276, 12] on button "Open the menu" at bounding box center [277, 12] width 15 height 12
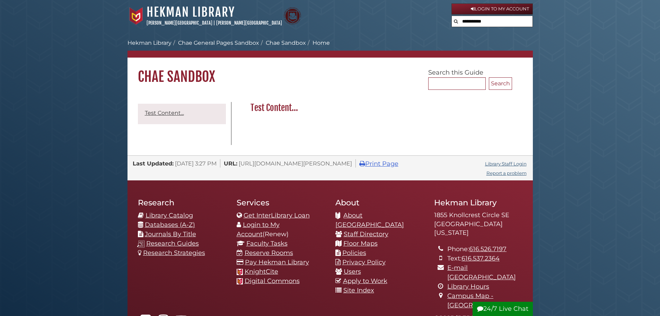
click at [320, 50] on body "Skip to Main Content Hekman Library Calvin University | Calvin Theological Semi…" at bounding box center [330, 215] width 660 height 431
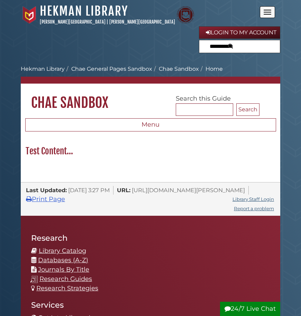
click at [269, 14] on span "Open the menu" at bounding box center [268, 14] width 8 height 1
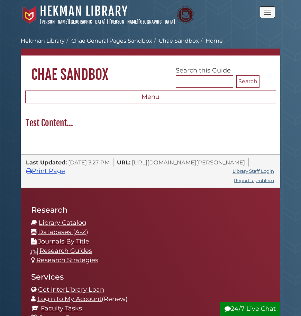
click at [269, 14] on span "Open the menu" at bounding box center [268, 14] width 8 height 1
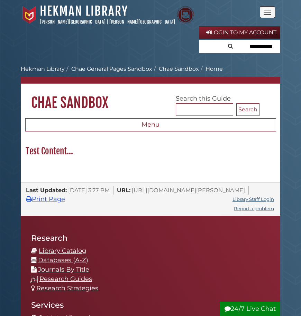
click at [268, 11] on button "Open the menu" at bounding box center [267, 12] width 15 height 12
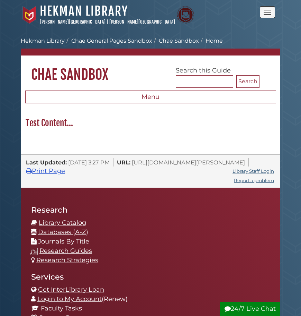
click at [268, 11] on button "Open the menu" at bounding box center [267, 12] width 15 height 12
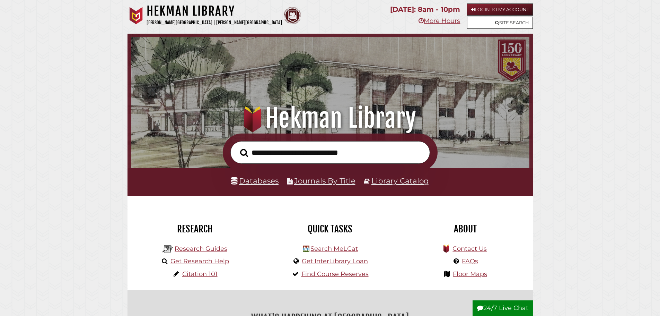
scroll to position [132, 395]
click at [506, 20] on link "Site Search" at bounding box center [500, 23] width 66 height 12
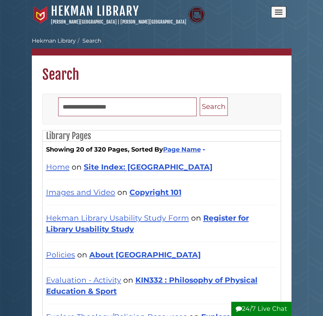
click at [281, 14] on span "Open the menu" at bounding box center [279, 14] width 8 height 1
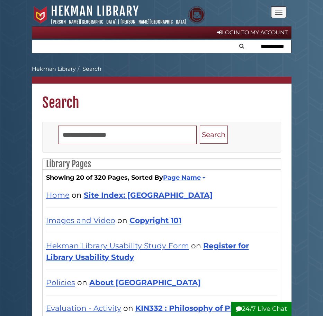
click at [281, 14] on span "Open the menu" at bounding box center [279, 14] width 8 height 1
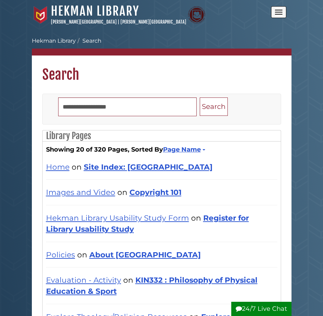
click at [281, 14] on span "Open the menu" at bounding box center [279, 14] width 8 height 1
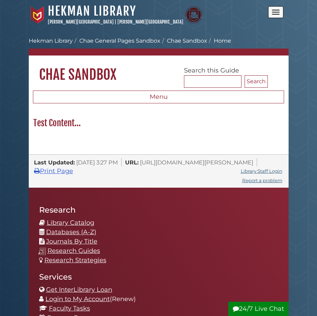
click at [275, 10] on button "Open the menu" at bounding box center [275, 12] width 15 height 12
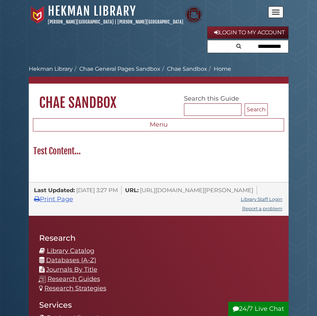
click at [275, 10] on button "Open the menu" at bounding box center [275, 12] width 15 height 12
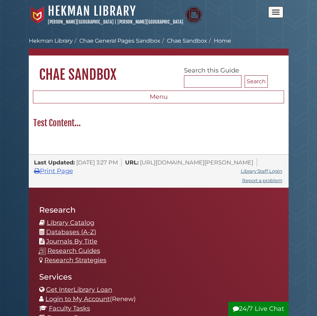
click at [275, 12] on button "Open the menu" at bounding box center [275, 12] width 15 height 12
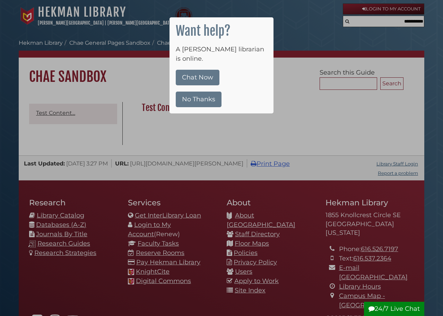
click at [233, 159] on div at bounding box center [221, 158] width 443 height 316
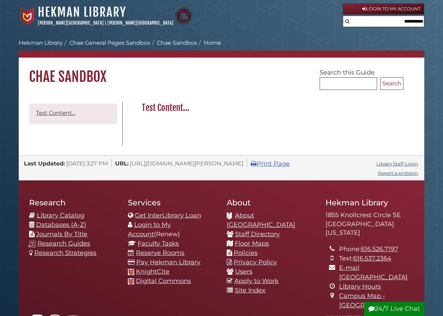
click at [277, 35] on body "Skip to Main Content [GEOGRAPHIC_DATA] [PERSON_NAME][GEOGRAPHIC_DATA] | [PERSON…" at bounding box center [221, 215] width 443 height 431
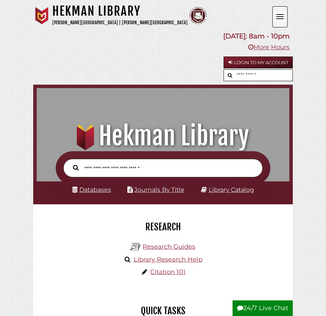
click at [285, 12] on button "Open the menu" at bounding box center [280, 16] width 15 height 21
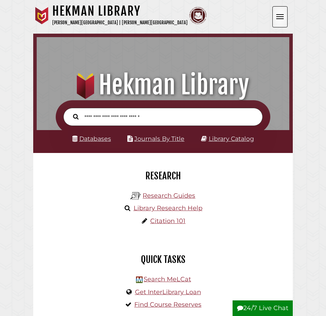
click at [285, 13] on button "Open the menu" at bounding box center [280, 16] width 15 height 21
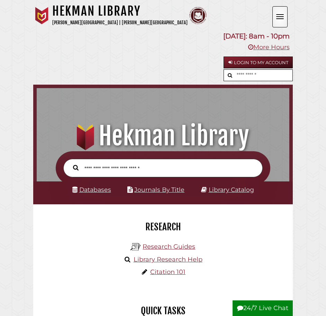
click at [285, 13] on button "Open the menu" at bounding box center [280, 16] width 15 height 21
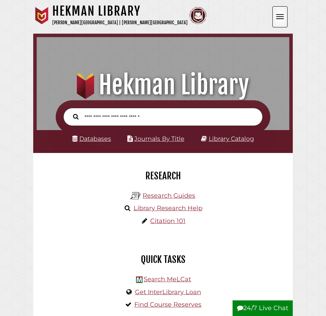
click at [281, 13] on button "Open the menu" at bounding box center [280, 16] width 15 height 21
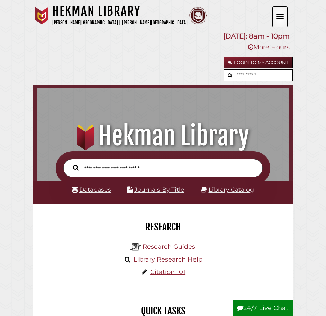
click at [281, 13] on button "Open the menu" at bounding box center [280, 16] width 15 height 21
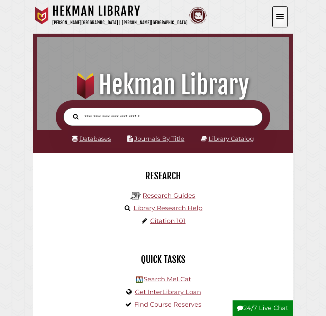
click at [281, 13] on button "Open the menu" at bounding box center [280, 16] width 15 height 21
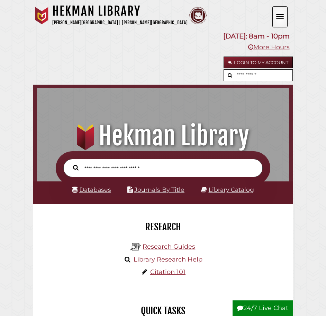
click at [281, 13] on button "Open the menu" at bounding box center [280, 16] width 15 height 21
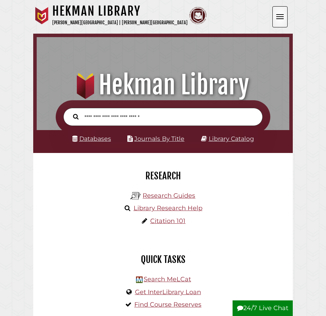
click at [281, 13] on button "Open the menu" at bounding box center [280, 16] width 15 height 21
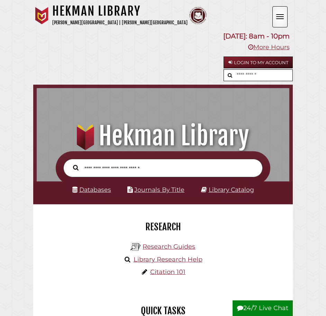
click at [280, 13] on button "Open the menu" at bounding box center [280, 16] width 15 height 21
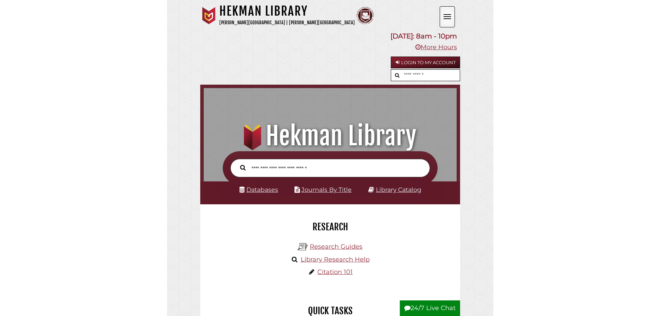
scroll to position [231, 249]
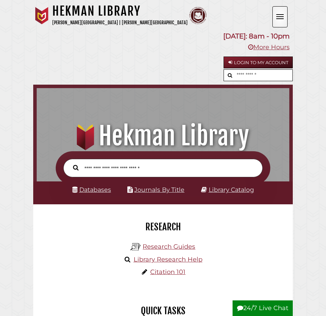
click at [278, 15] on span "Open the menu" at bounding box center [280, 14] width 8 height 1
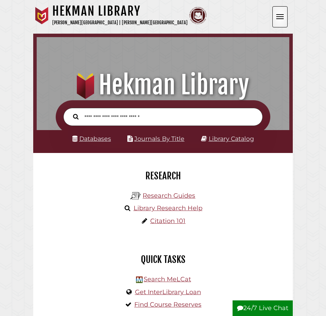
click at [278, 15] on span "Open the menu" at bounding box center [280, 14] width 8 height 1
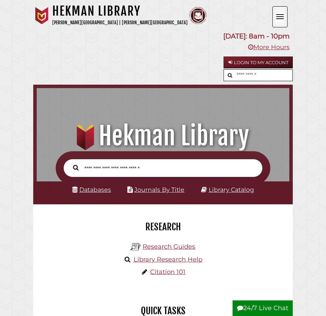
click at [278, 15] on span "Open the menu" at bounding box center [280, 14] width 8 height 1
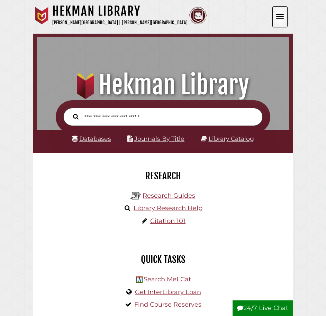
click at [278, 15] on span "Open the menu" at bounding box center [280, 14] width 8 height 1
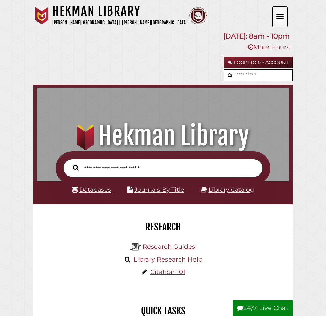
click at [278, 15] on span "Open the menu" at bounding box center [280, 14] width 8 height 1
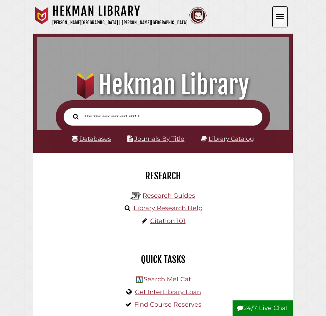
click at [283, 23] on button "Open the menu" at bounding box center [280, 16] width 15 height 21
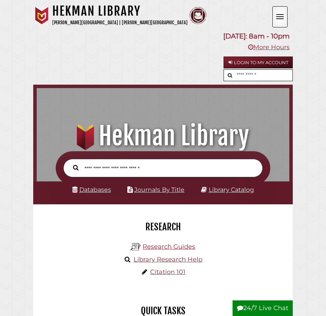
drag, startPoint x: 283, startPoint y: 23, endPoint x: 201, endPoint y: 27, distance: 82.5
click at [201, 27] on div "[GEOGRAPHIC_DATA] [PERSON_NAME][GEOGRAPHIC_DATA] | [PERSON_NAME][GEOGRAPHIC_DAT…" at bounding box center [152, 16] width 239 height 27
click at [283, 14] on button "Open the menu" at bounding box center [280, 16] width 15 height 21
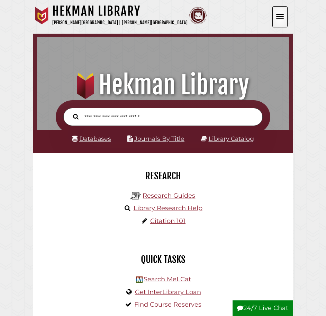
click at [283, 14] on button "Open the menu" at bounding box center [280, 16] width 15 height 21
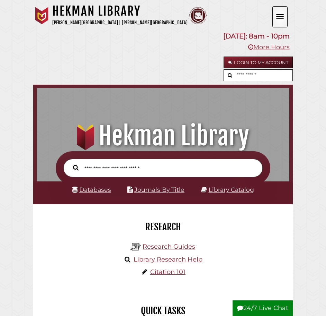
click at [283, 14] on button "Open the menu" at bounding box center [280, 16] width 15 height 21
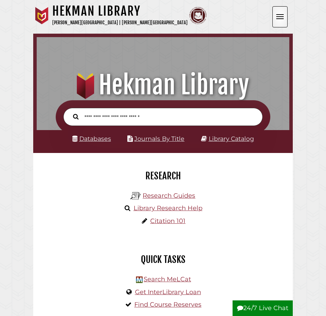
click at [283, 14] on button "Open the menu" at bounding box center [280, 16] width 15 height 21
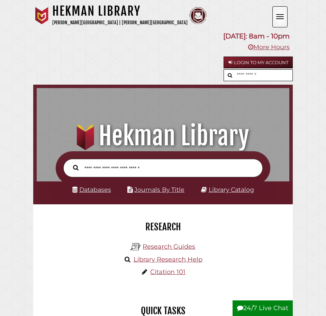
click at [283, 14] on button "Open the menu" at bounding box center [280, 16] width 15 height 21
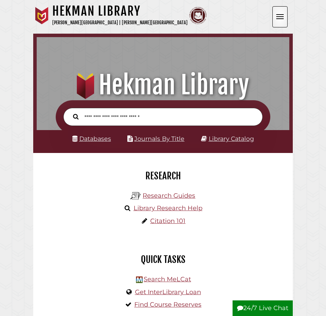
click at [283, 14] on button "Open the menu" at bounding box center [280, 16] width 15 height 21
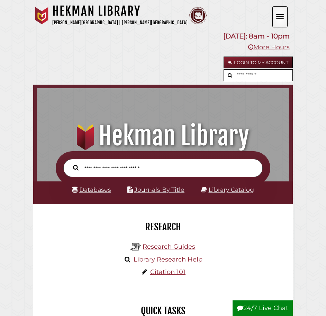
click at [283, 14] on button "Open the menu" at bounding box center [280, 16] width 15 height 21
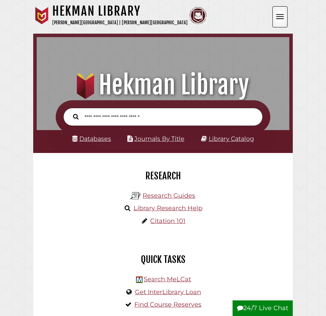
click at [283, 14] on button "Open the menu" at bounding box center [280, 16] width 15 height 21
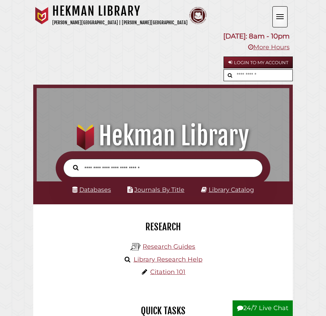
click at [283, 14] on button "Open the menu" at bounding box center [280, 16] width 15 height 21
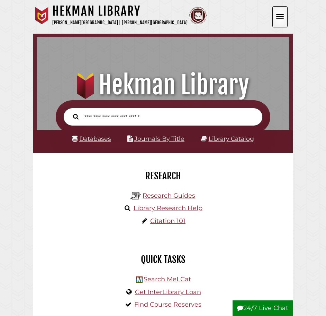
click at [282, 13] on button "Open the menu" at bounding box center [280, 16] width 15 height 21
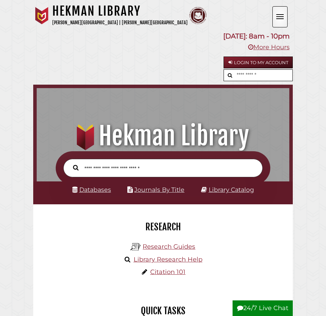
click at [284, 12] on button "Open the menu" at bounding box center [280, 16] width 15 height 21
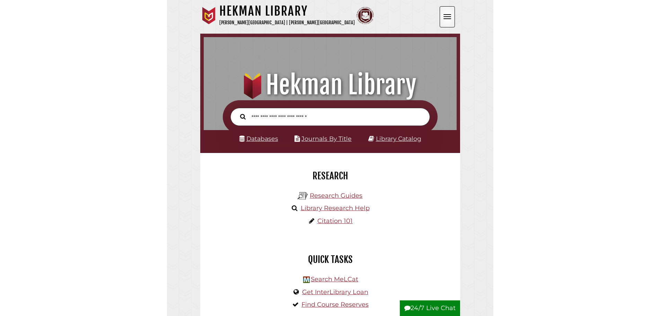
scroll to position [225, 395]
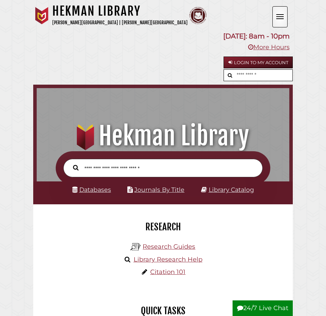
scroll to position [3, 3]
drag, startPoint x: 220, startPoint y: 36, endPoint x: 282, endPoint y: 44, distance: 62.8
click at [282, 44] on div "Monday: 8am - 10pm More Hours" at bounding box center [163, 41] width 260 height 23
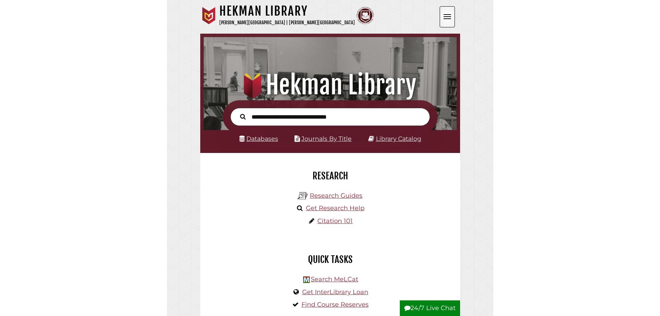
scroll to position [3, 3]
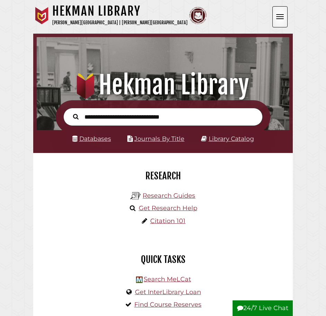
click at [275, 10] on button "Open the menu" at bounding box center [280, 16] width 15 height 21
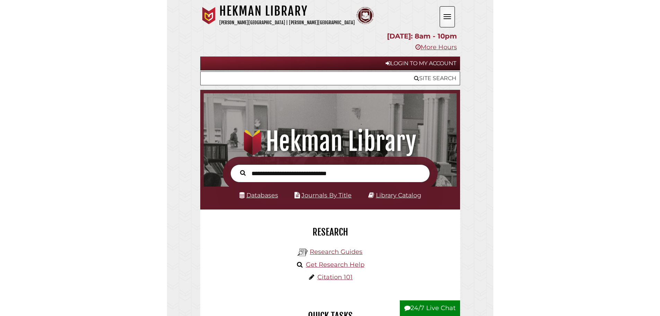
scroll to position [132, 395]
